Goal: Task Accomplishment & Management: Understand process/instructions

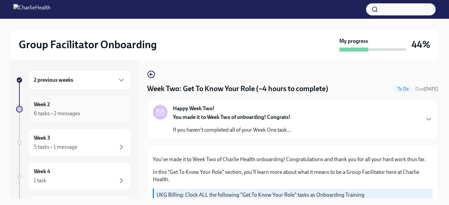
click at [66, 108] on div "Week 2 6 tasks • 2 messages" at bounding box center [80, 109] width 92 height 17
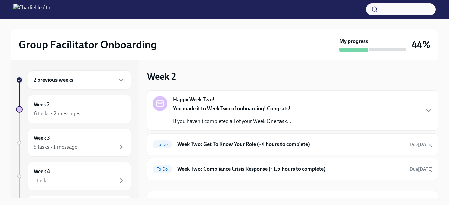
drag, startPoint x: 433, startPoint y: 88, endPoint x: 436, endPoint y: 108, distance: 20.1
click at [436, 108] on div "Week 2 Happy Week Two! You made it to Week Two of onboarding! Congrats! If you …" at bounding box center [292, 128] width 291 height 138
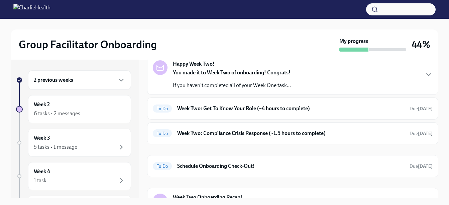
scroll to position [32, 0]
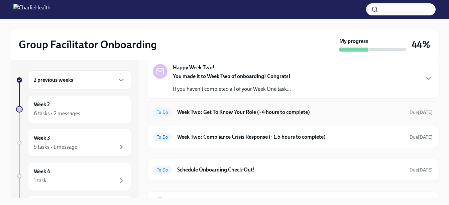
click at [216, 113] on h6 "Week Two: Get To Know Your Role (~4 hours to complete)" at bounding box center [290, 111] width 227 height 7
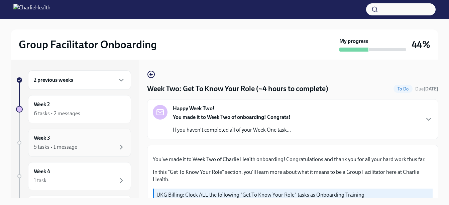
click at [53, 150] on div "5 tasks • 1 message" at bounding box center [55, 146] width 43 height 7
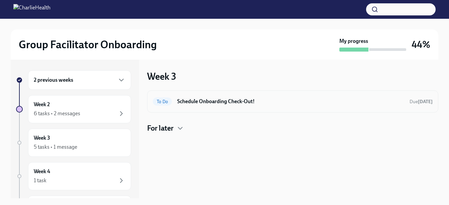
click at [189, 105] on h6 "Schedule Onboarding Check-Out!" at bounding box center [290, 101] width 227 height 7
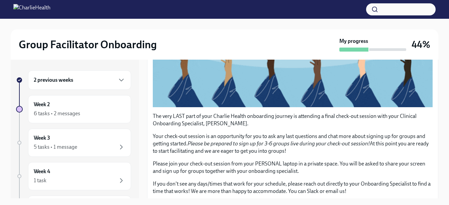
scroll to position [192, 0]
